Goal: Task Accomplishment & Management: Manage account settings

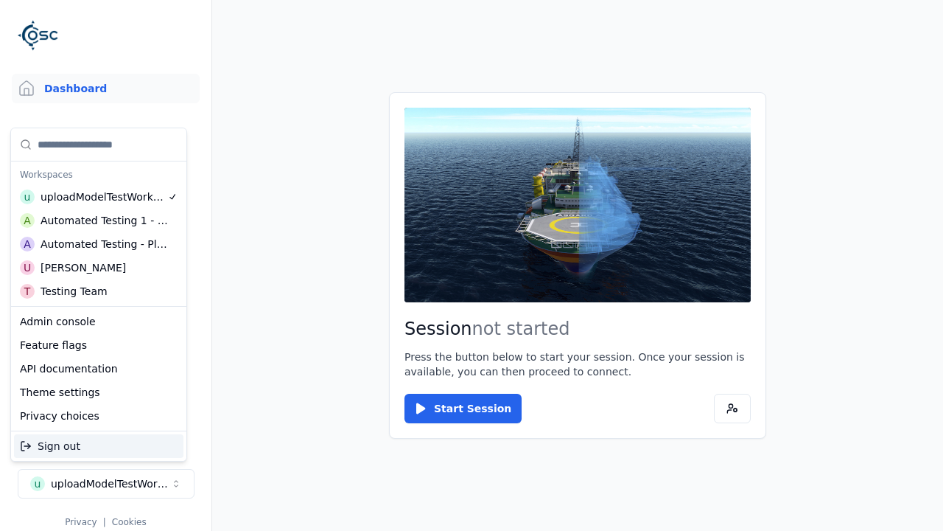
click at [99, 244] on div "Automated Testing - Playwright" at bounding box center [105, 244] width 128 height 15
click at [472, 265] on html "Support Dashboard Assets 3D Models Scenes Datasets Recordings Support Documenta…" at bounding box center [471, 265] width 943 height 531
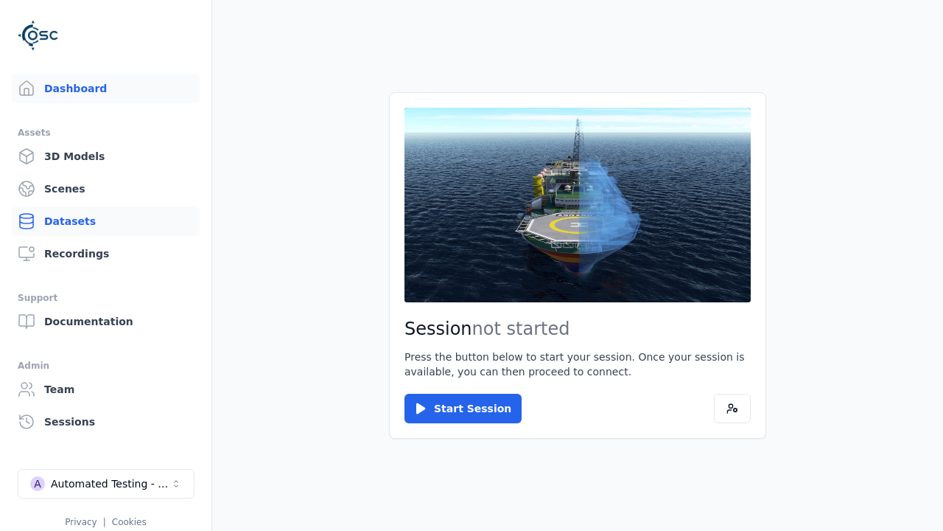
click at [105, 221] on link "Datasets" at bounding box center [106, 220] width 188 height 29
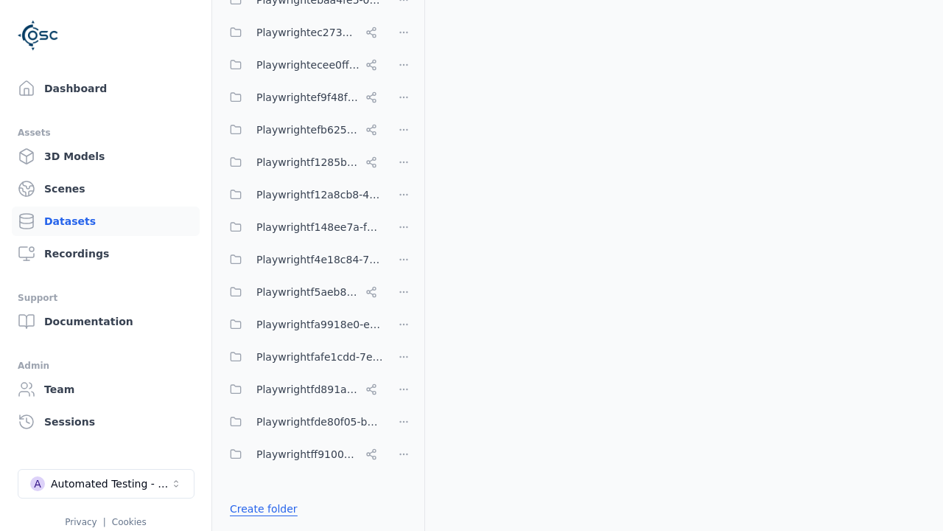
click at [259, 509] on link "Create folder" at bounding box center [264, 508] width 68 height 15
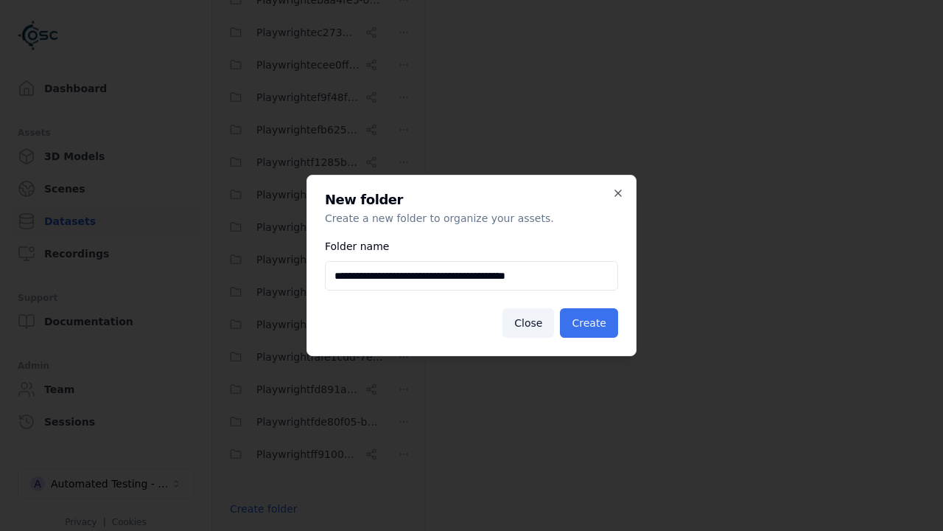
type input "**********"
click at [591, 323] on button "Create" at bounding box center [589, 322] width 58 height 29
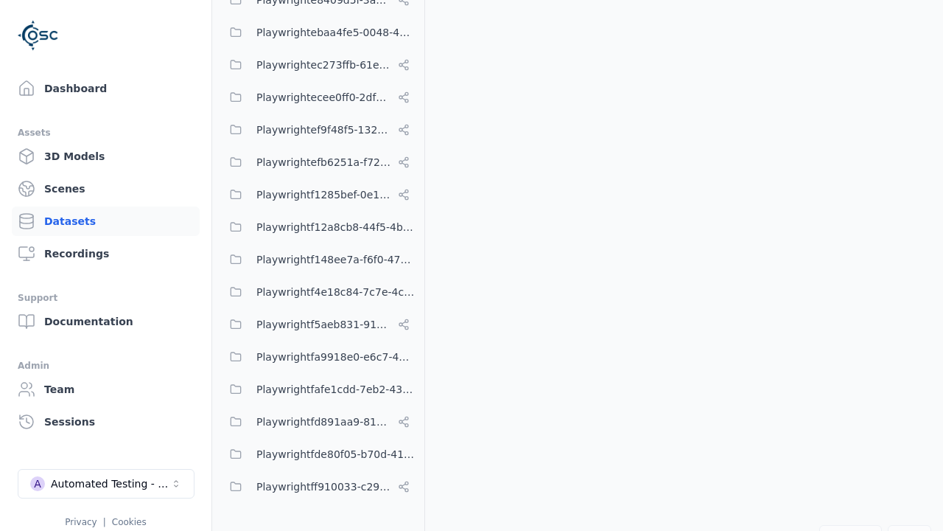
scroll to position [8789, 0]
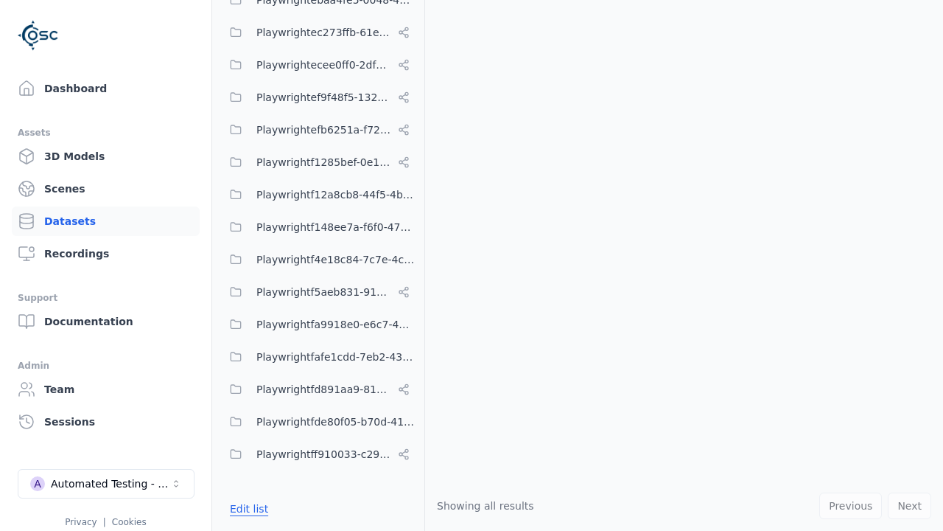
click at [246, 509] on button "Edit list" at bounding box center [249, 508] width 56 height 27
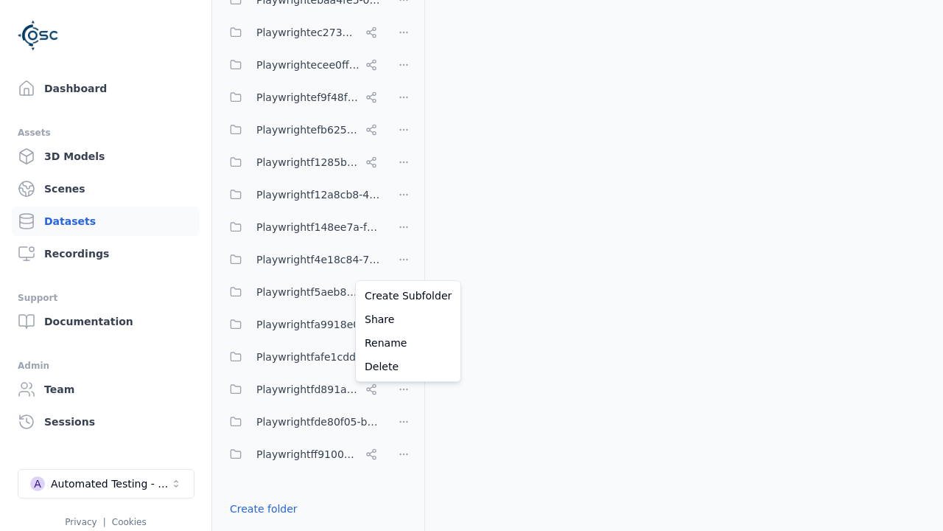
click at [404, 265] on html "Support Dashboard Assets 3D Models Scenes Datasets Recordings Support Documenta…" at bounding box center [471, 265] width 943 height 531
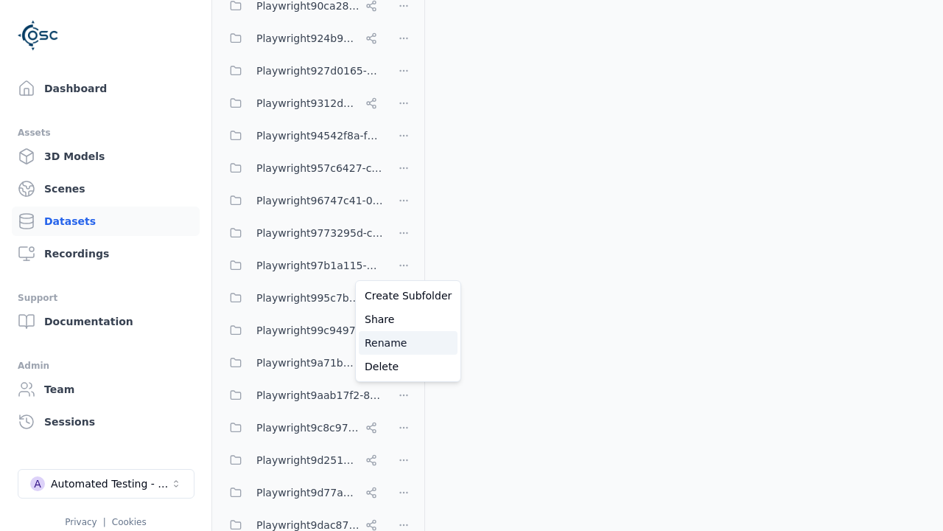
click at [403, 343] on div "Rename" at bounding box center [408, 343] width 99 height 24
